Goal: Task Accomplishment & Management: Manage account settings

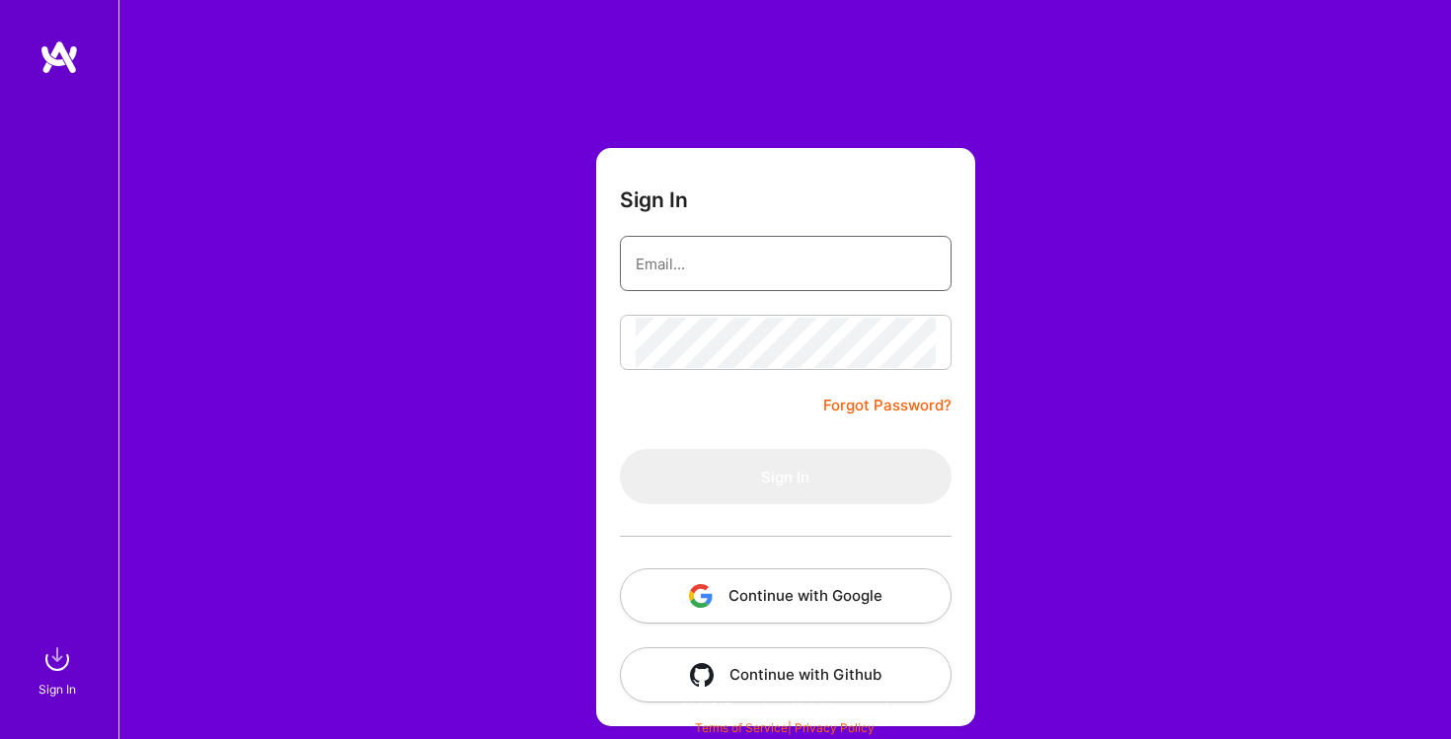
click at [671, 266] on input "email" at bounding box center [786, 264] width 300 height 50
type input "[PERSON_NAME][EMAIL_ADDRESS][DOMAIN_NAME]"
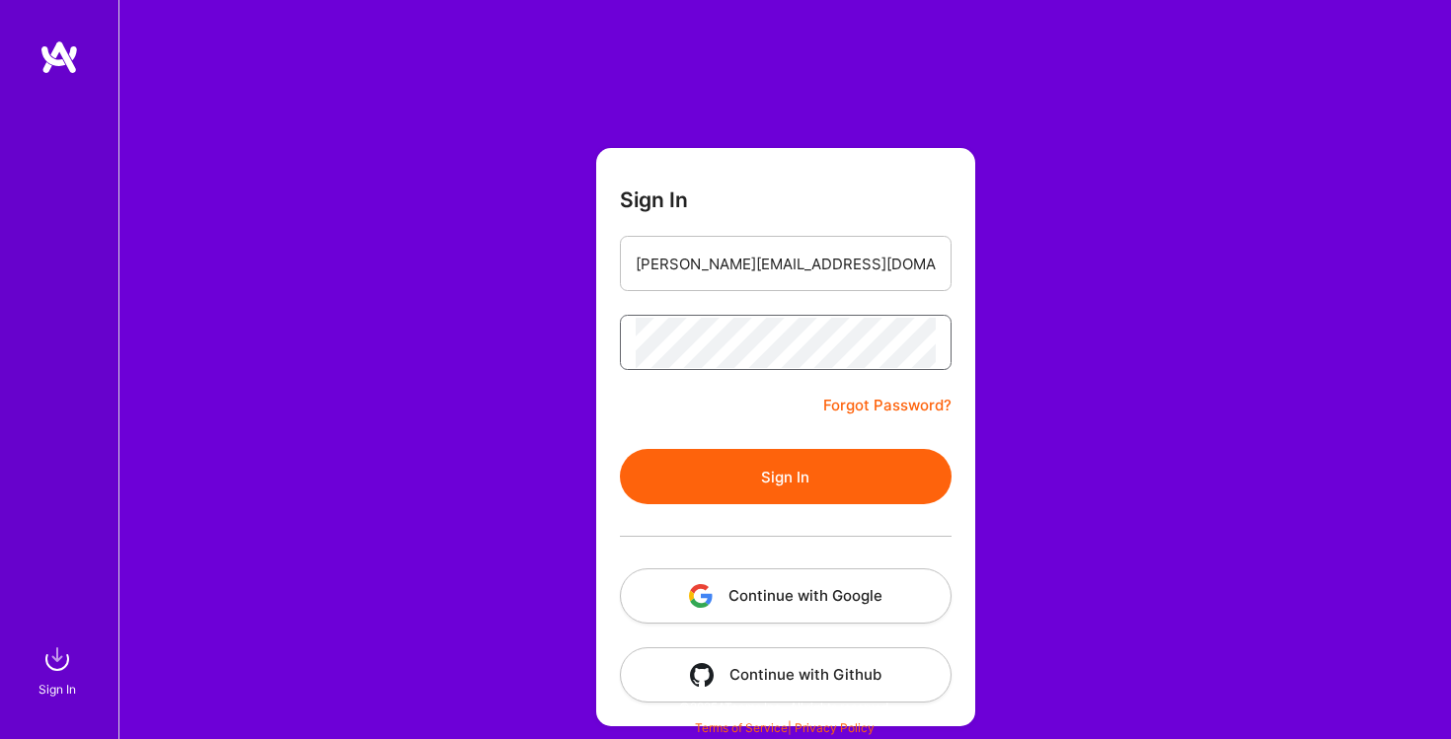
click at [620, 449] on button "Sign In" at bounding box center [786, 476] width 332 height 55
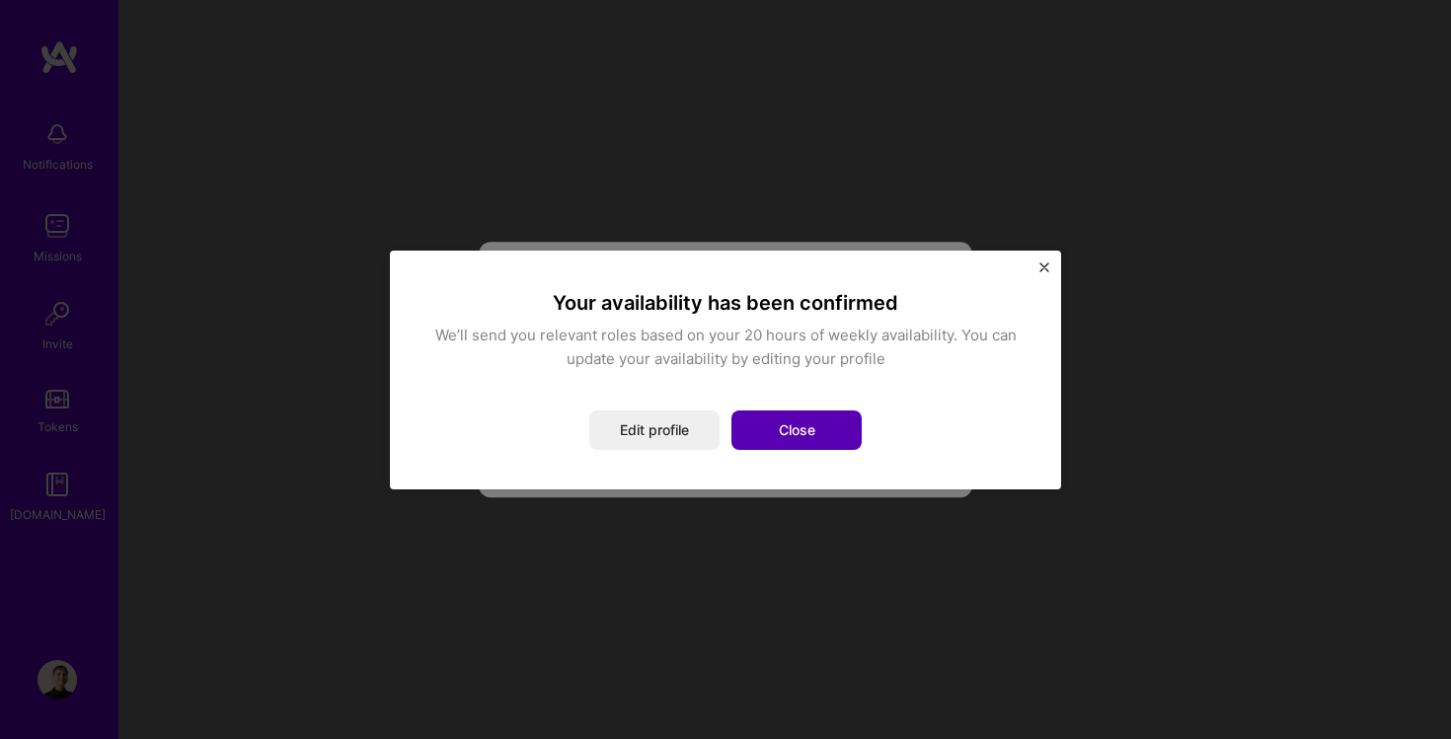
click at [819, 434] on button "Close" at bounding box center [797, 430] width 130 height 39
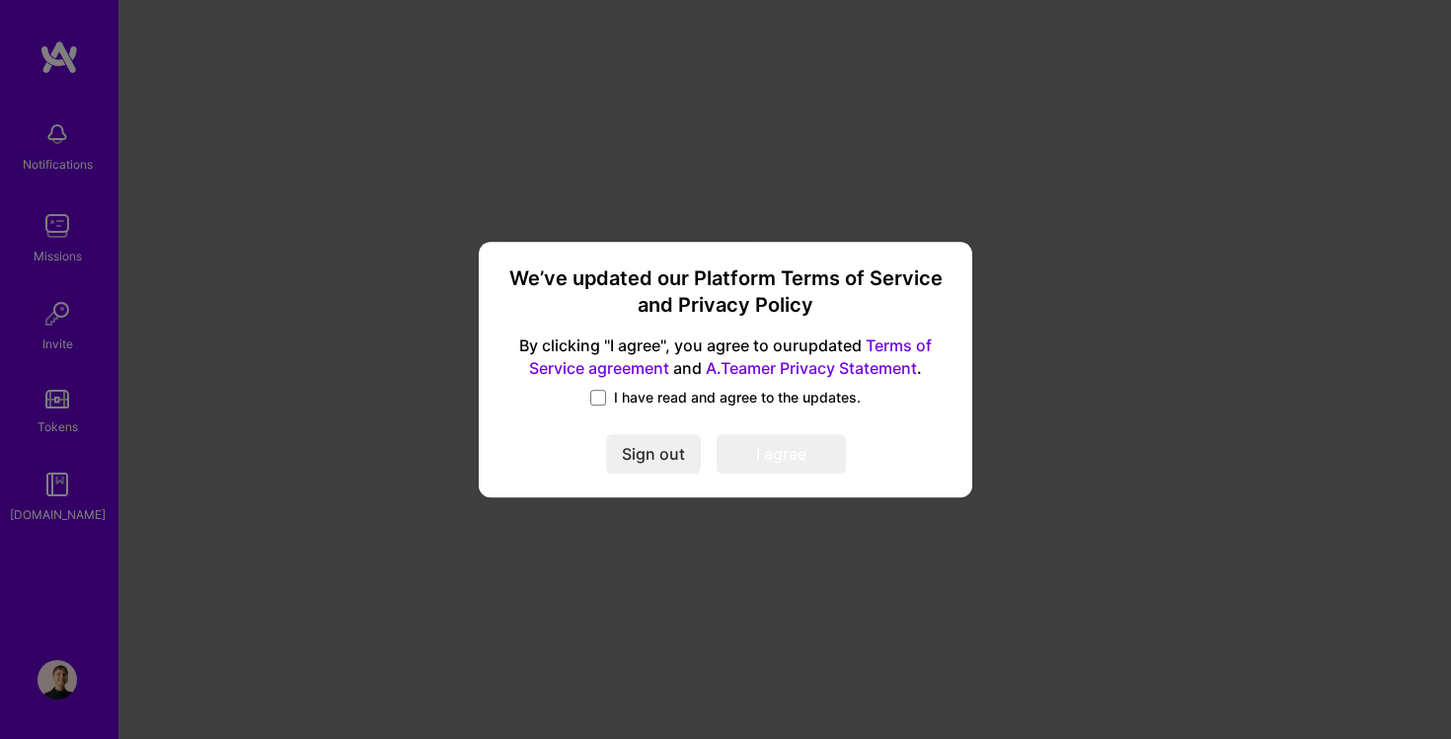
click at [608, 399] on label "I have read and agree to the updates." at bounding box center [725, 398] width 271 height 20
click at [0, 0] on input "I have read and agree to the updates." at bounding box center [0, 0] width 0 height 0
click at [749, 432] on div "We’ve updated our Platform Terms of Service and Privacy Policy By clicking "I a…" at bounding box center [726, 370] width 478 height 242
click at [799, 465] on button "I agree" at bounding box center [781, 454] width 129 height 39
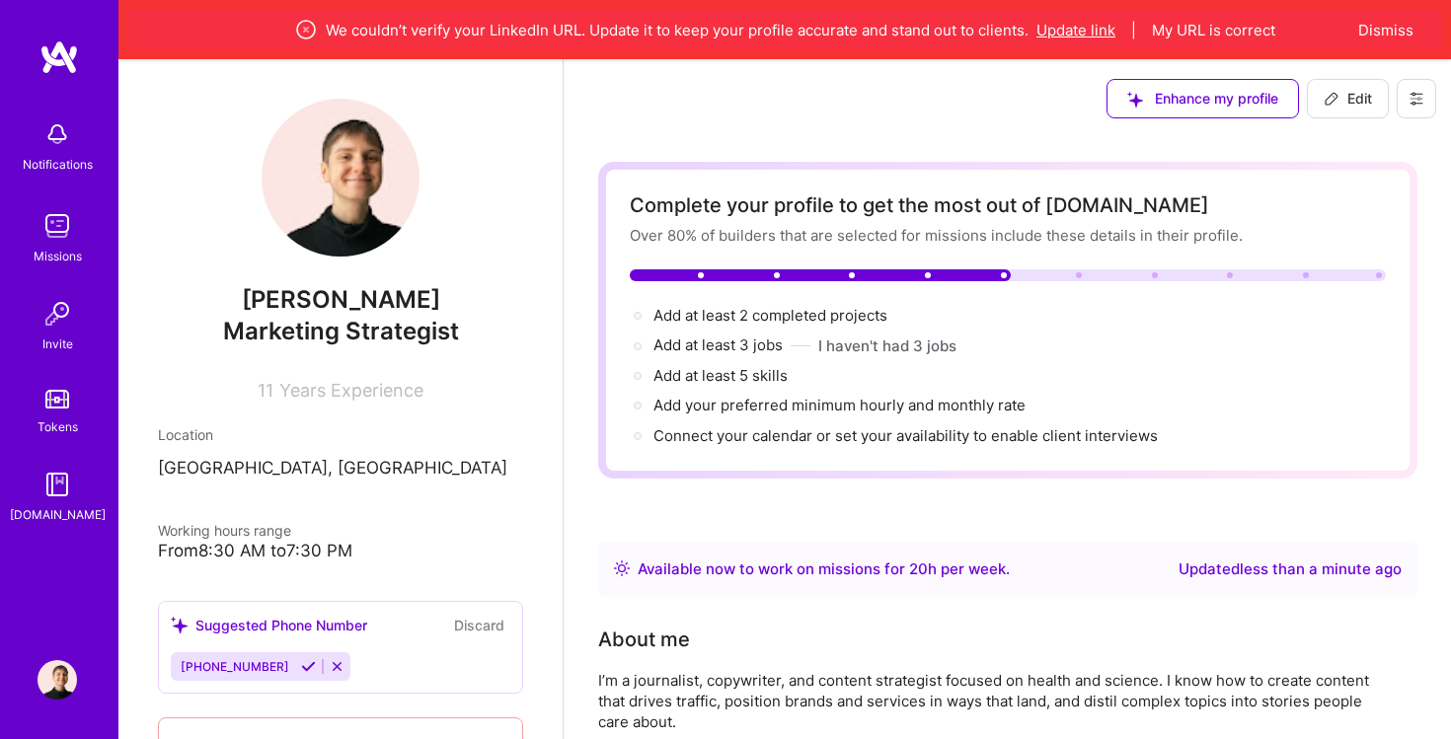
click at [1086, 33] on button "Update link" at bounding box center [1076, 30] width 79 height 21
select select "US"
select select "Right Now"
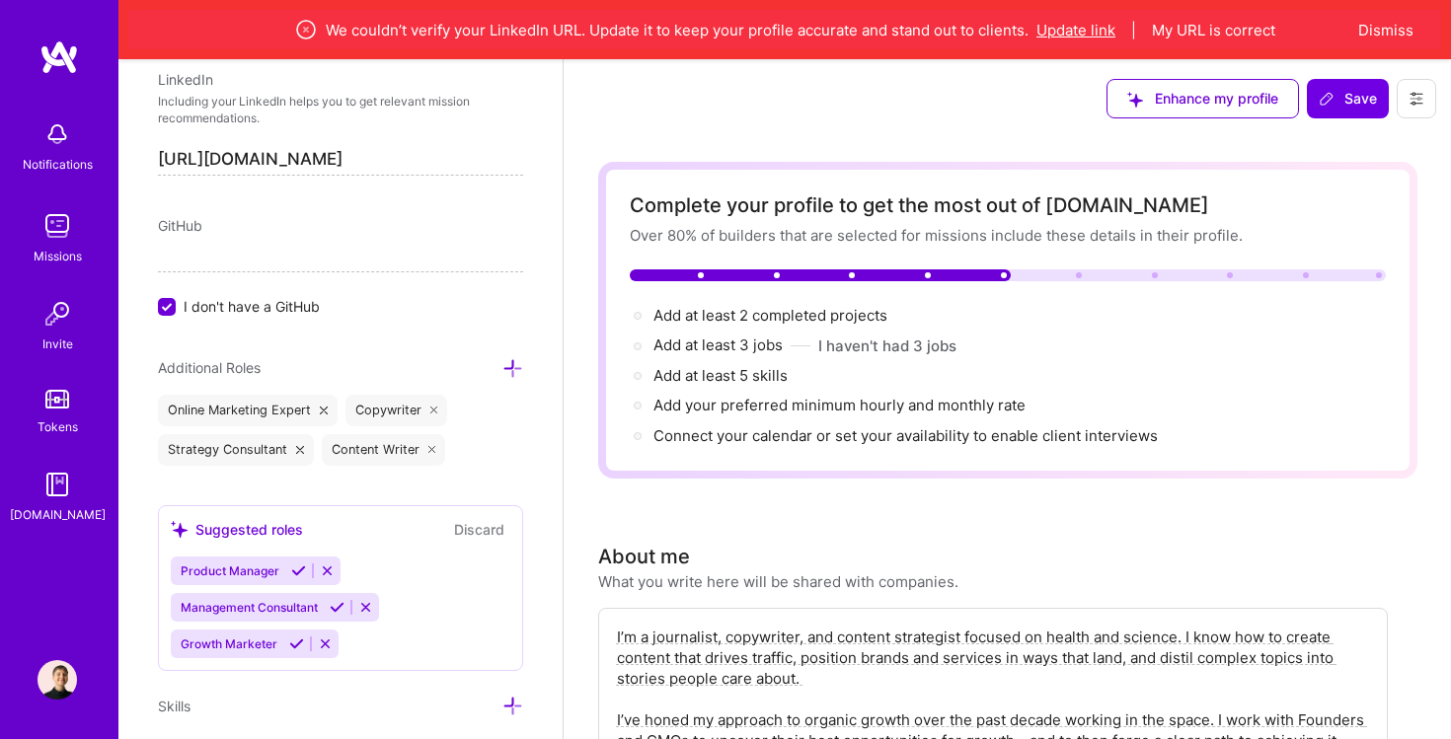
scroll to position [1470, 0]
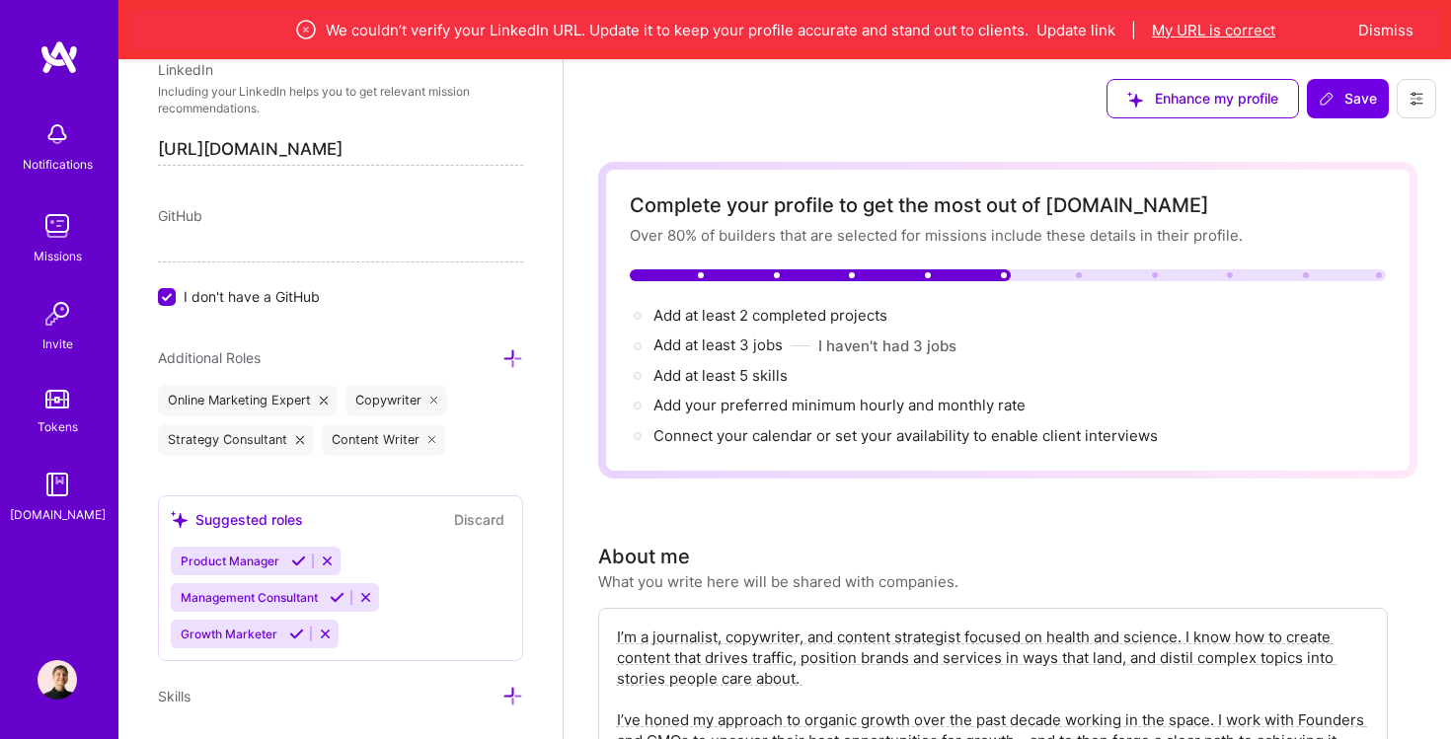
click at [1212, 27] on button "My URL is correct" at bounding box center [1213, 30] width 123 height 21
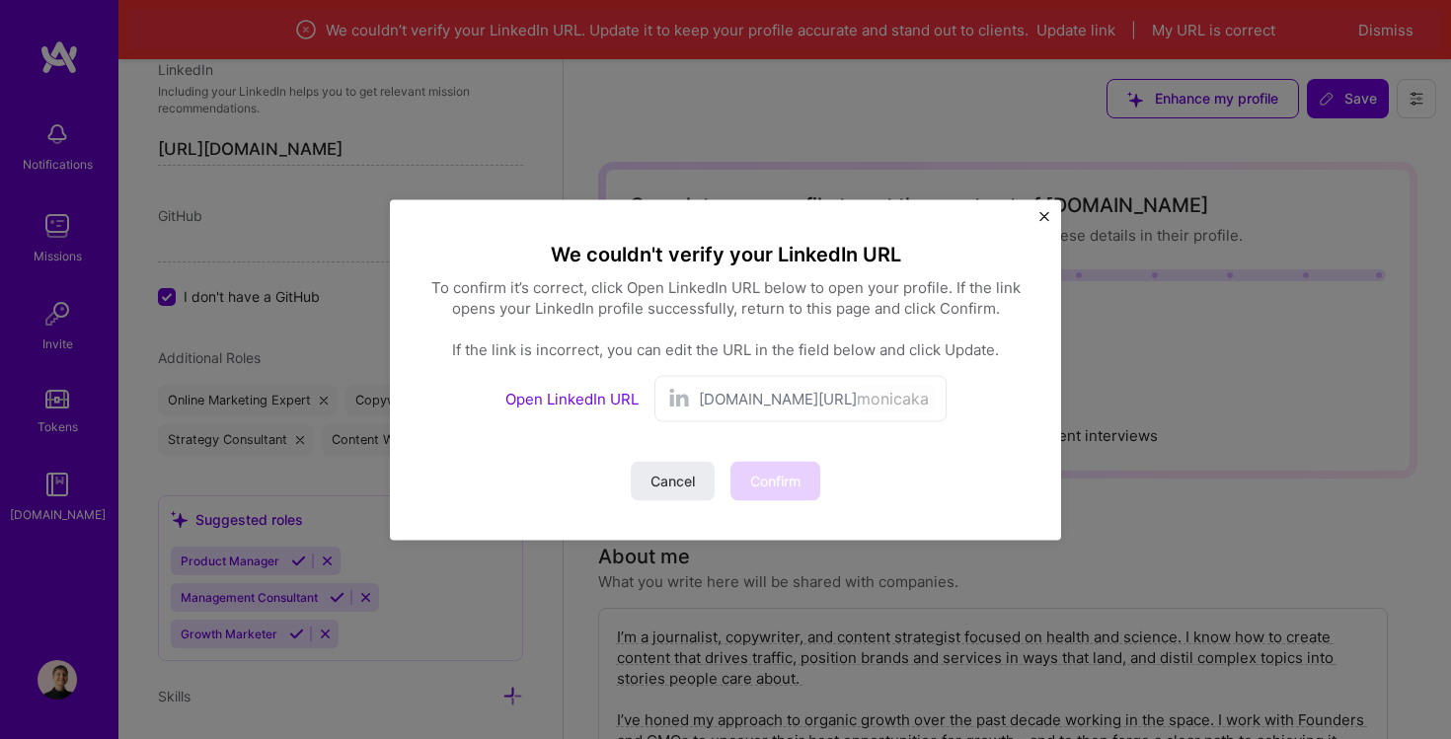
click at [567, 391] on link "Open LinkedIn URL" at bounding box center [571, 398] width 133 height 19
click at [905, 397] on input "monicakarpinski" at bounding box center [895, 398] width 77 height 29
drag, startPoint x: 929, startPoint y: 400, endPoint x: 715, endPoint y: 404, distance: 214.3
click at [715, 404] on div "linkedin.com/in/ monicakarpinski" at bounding box center [816, 398] width 235 height 29
paste input "-"
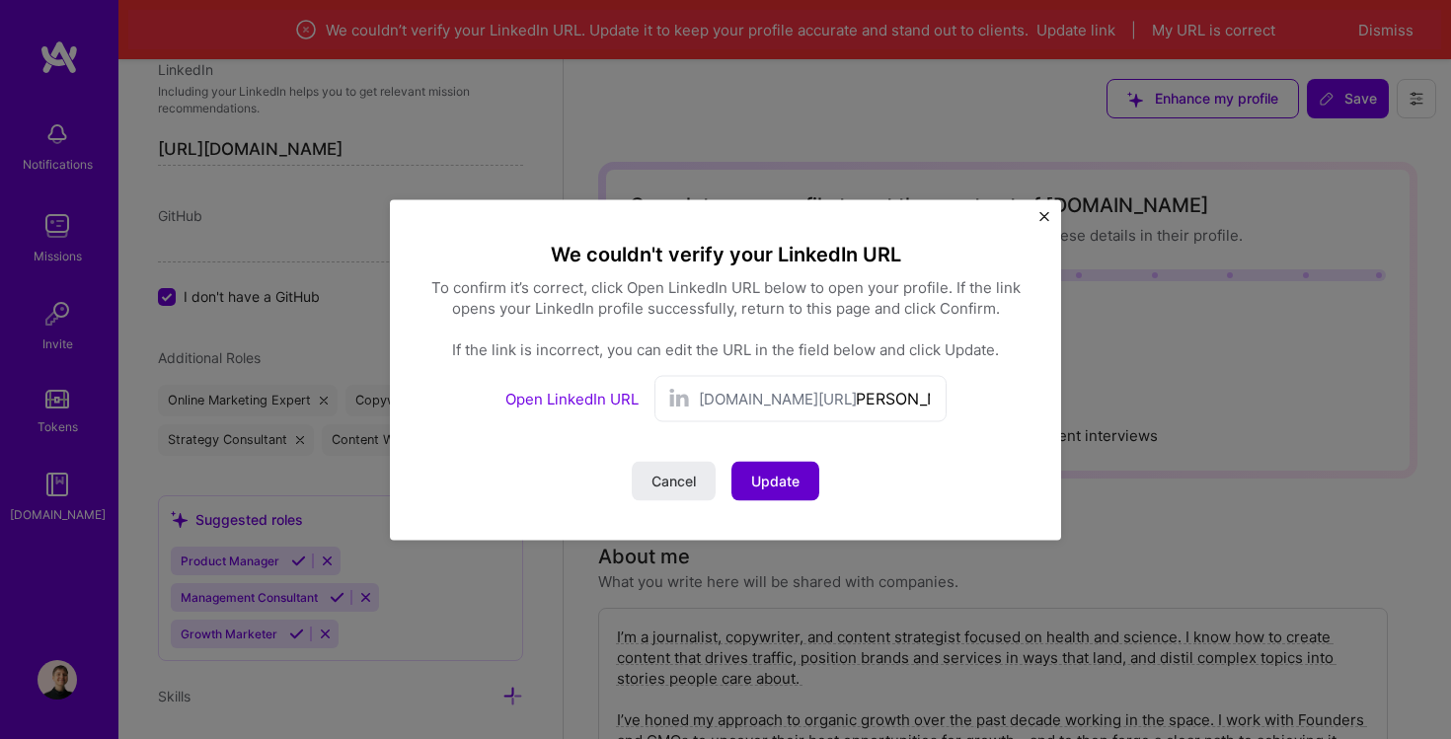
scroll to position [0, 12]
type input "monica-karpinski/"
click at [784, 489] on span "Update" at bounding box center [775, 481] width 48 height 20
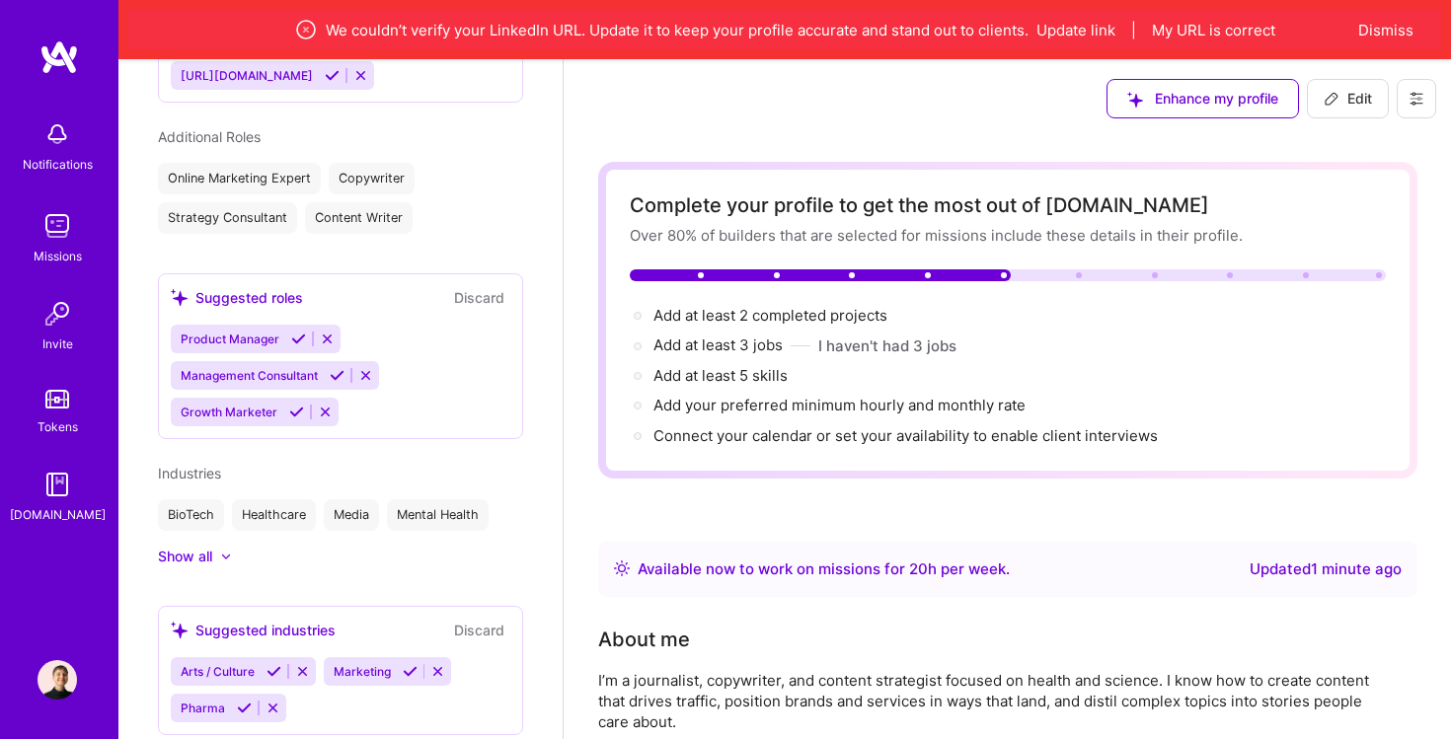
scroll to position [780, 0]
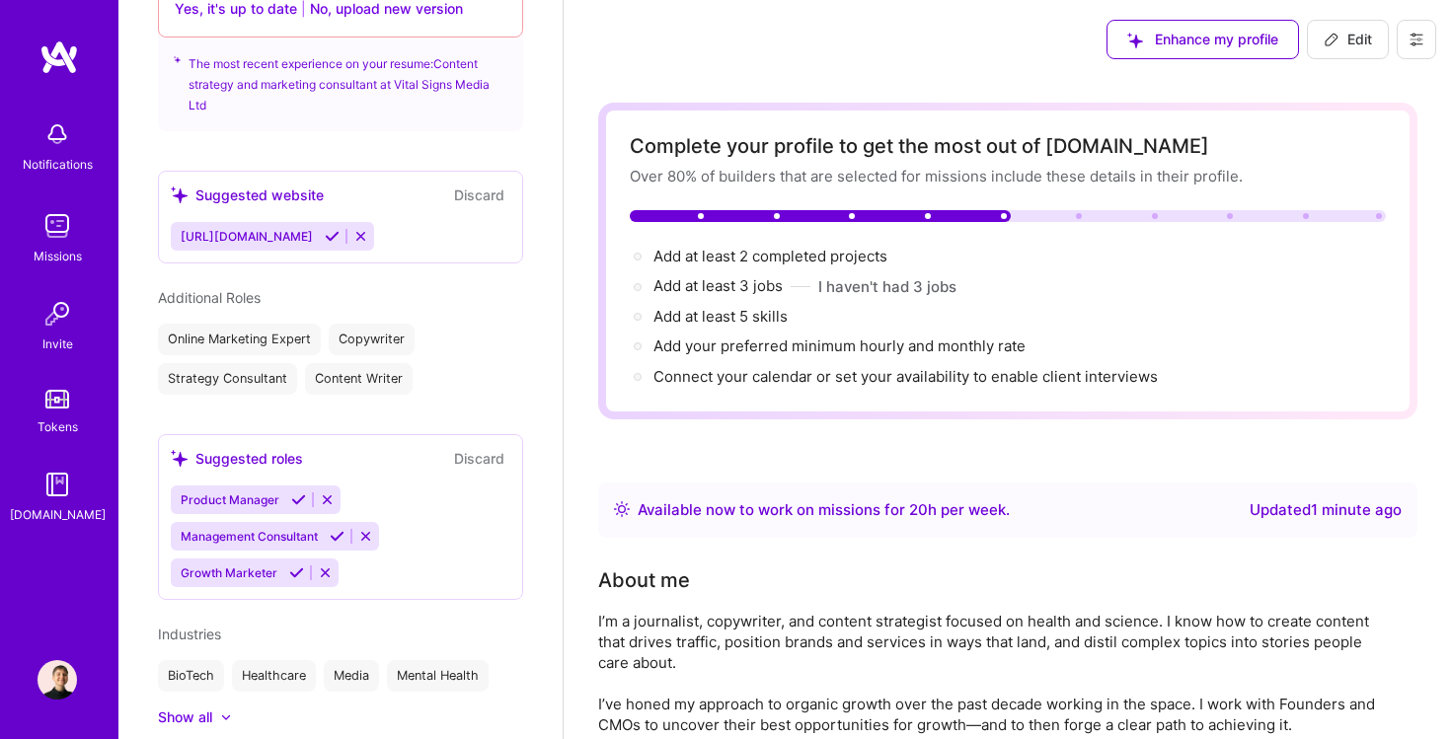
click at [59, 688] on img at bounding box center [57, 679] width 39 height 39
click at [61, 701] on div "Notifications Missions Invite Tokens A.Guide Profile" at bounding box center [59, 369] width 118 height 739
click at [52, 670] on img at bounding box center [57, 679] width 39 height 39
click at [1428, 56] on button at bounding box center [1416, 39] width 39 height 39
click at [1348, 180] on button "Log Out" at bounding box center [1362, 185] width 148 height 50
